Goal: Information Seeking & Learning: Learn about a topic

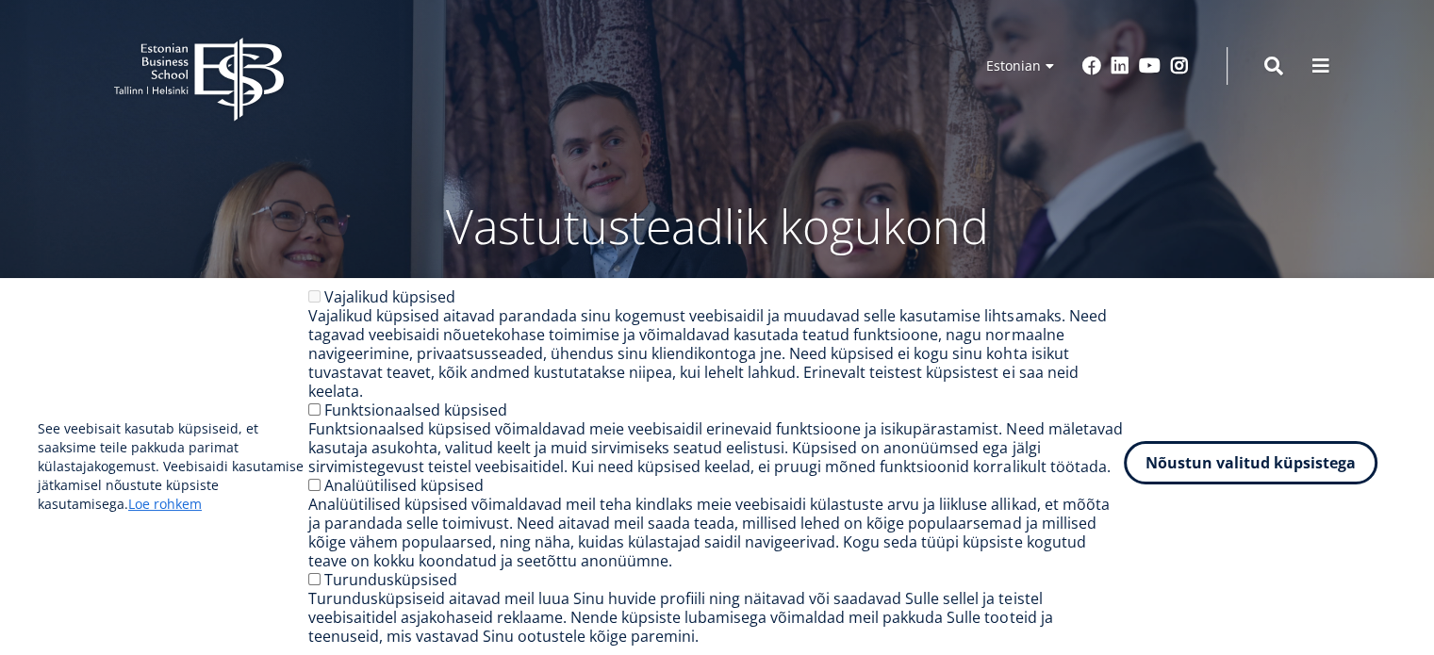
click at [1195, 469] on button "Nõustun valitud küpsistega" at bounding box center [1251, 462] width 254 height 43
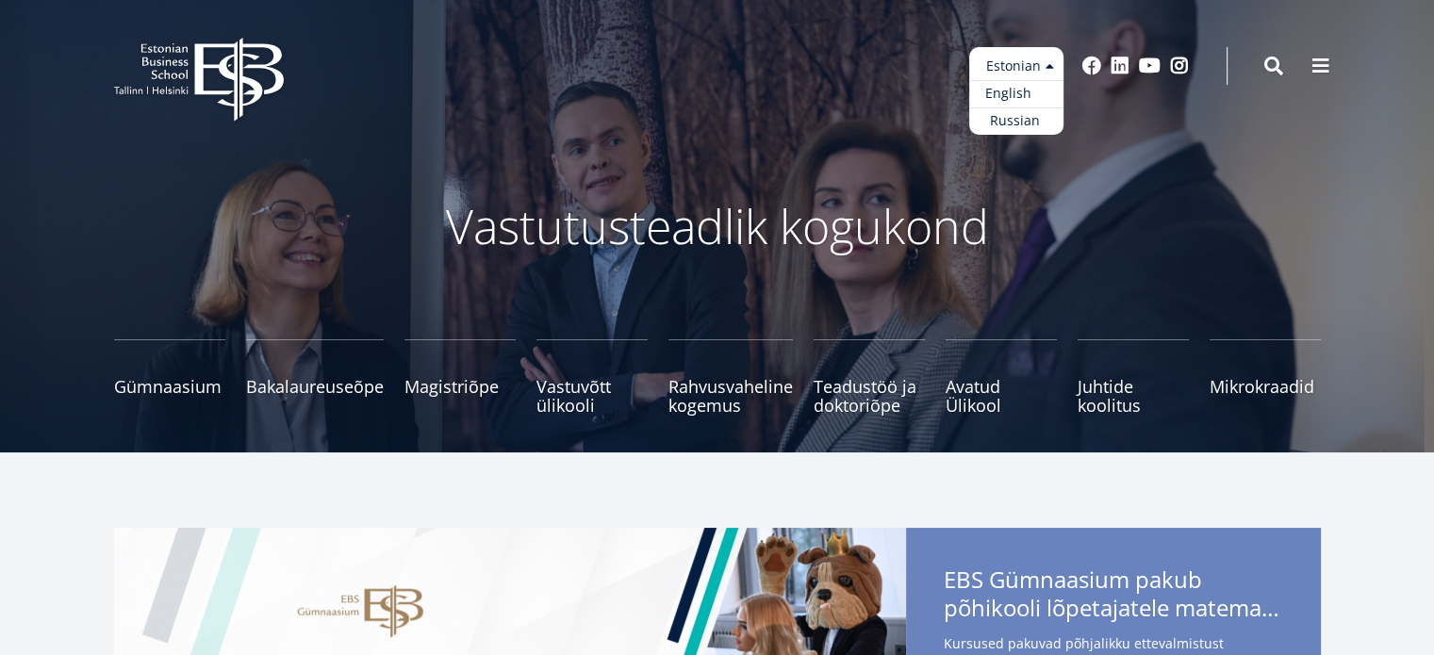
click at [1033, 92] on link "English" at bounding box center [1016, 93] width 94 height 27
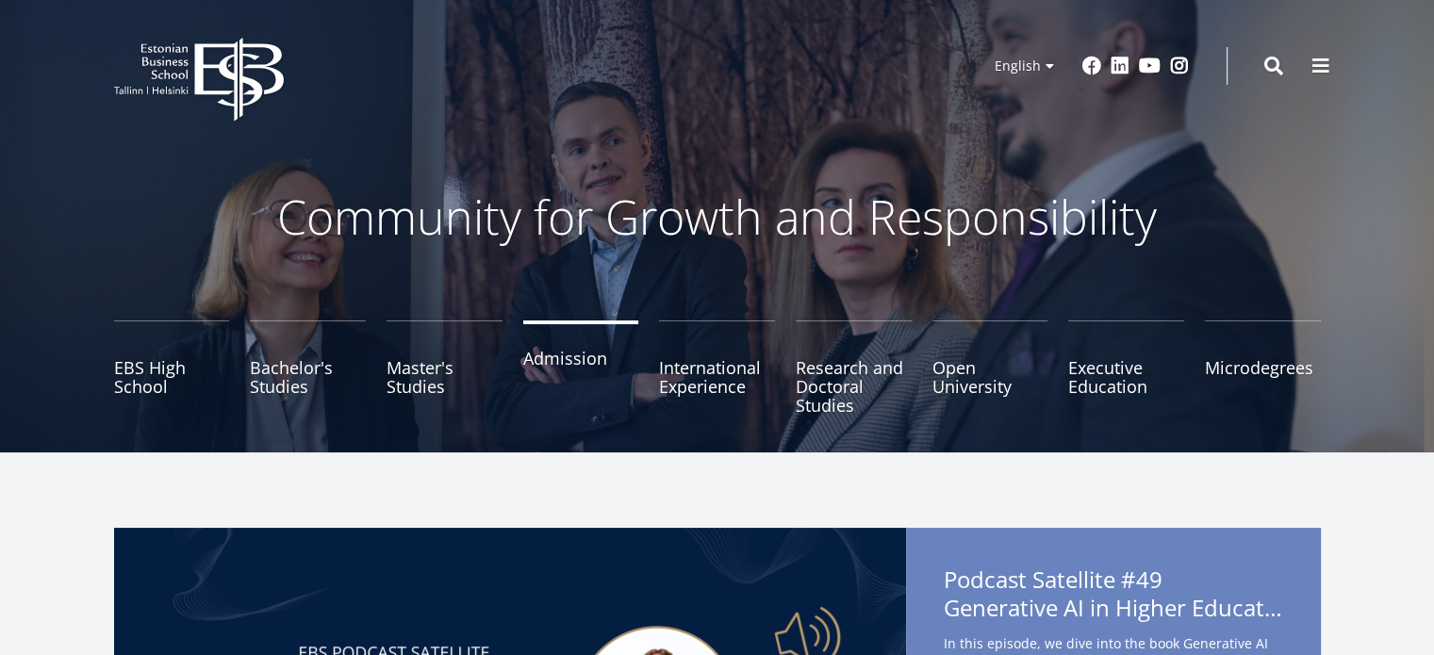
click at [577, 357] on link "Admission" at bounding box center [581, 368] width 116 height 94
